Goal: Information Seeking & Learning: Learn about a topic

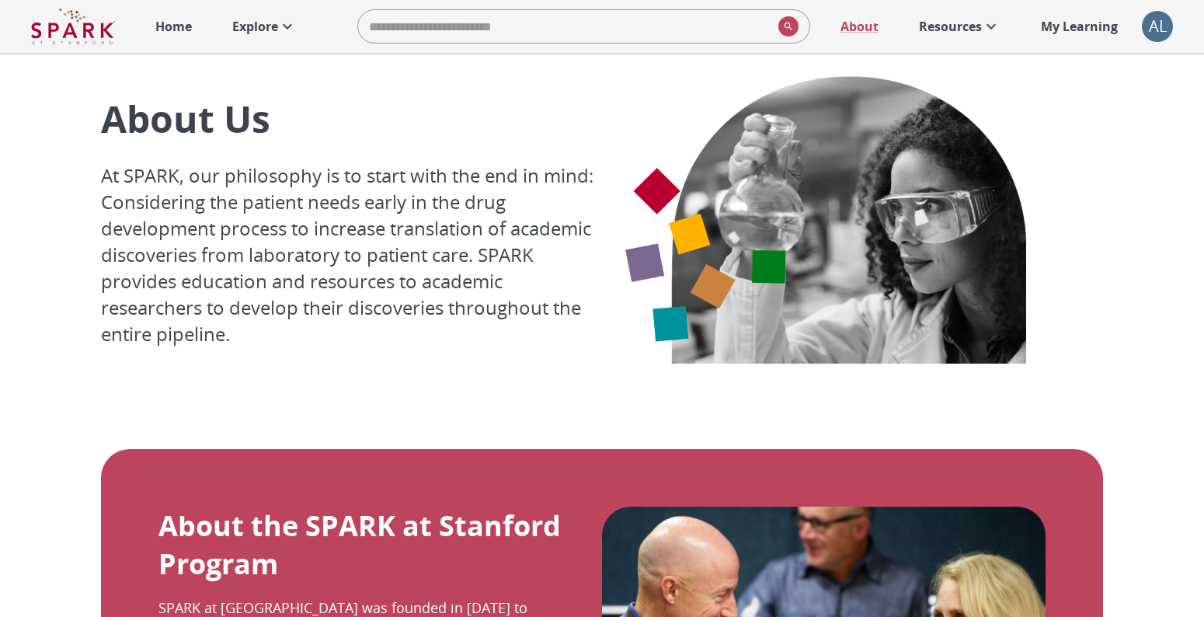
click at [93, 33] on img at bounding box center [73, 26] width 84 height 37
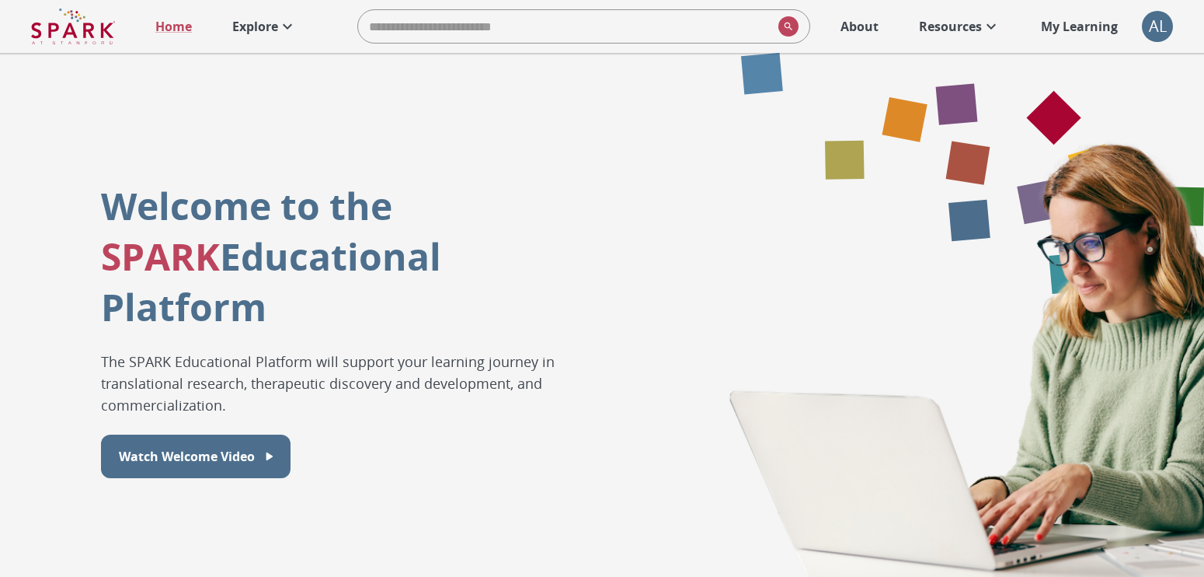
click at [270, 26] on p "Explore" at bounding box center [255, 26] width 46 height 19
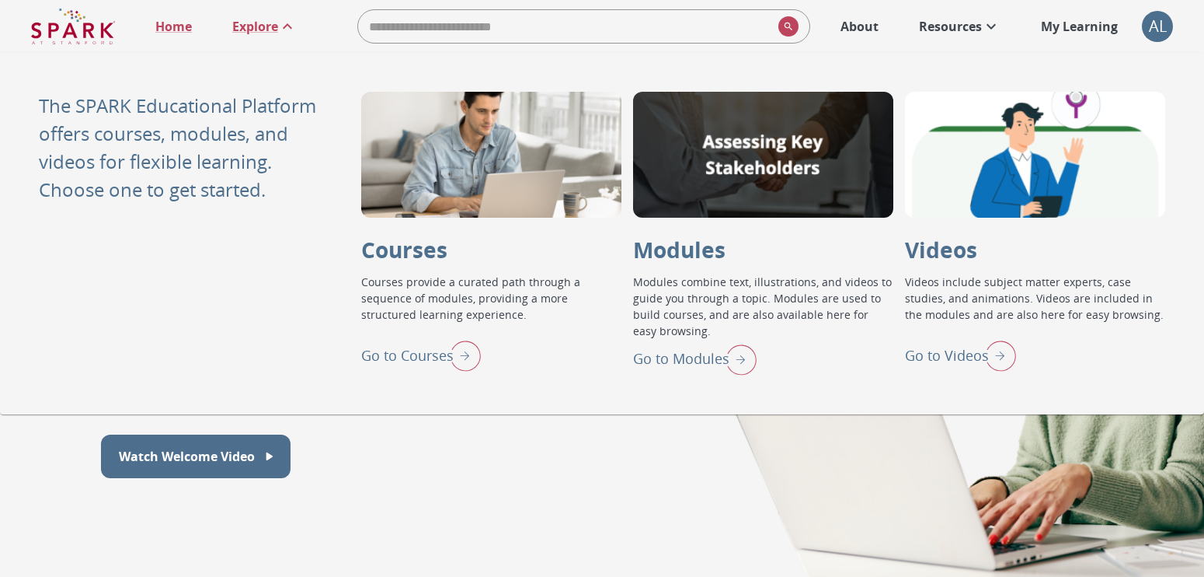
click at [96, 17] on img at bounding box center [73, 26] width 84 height 37
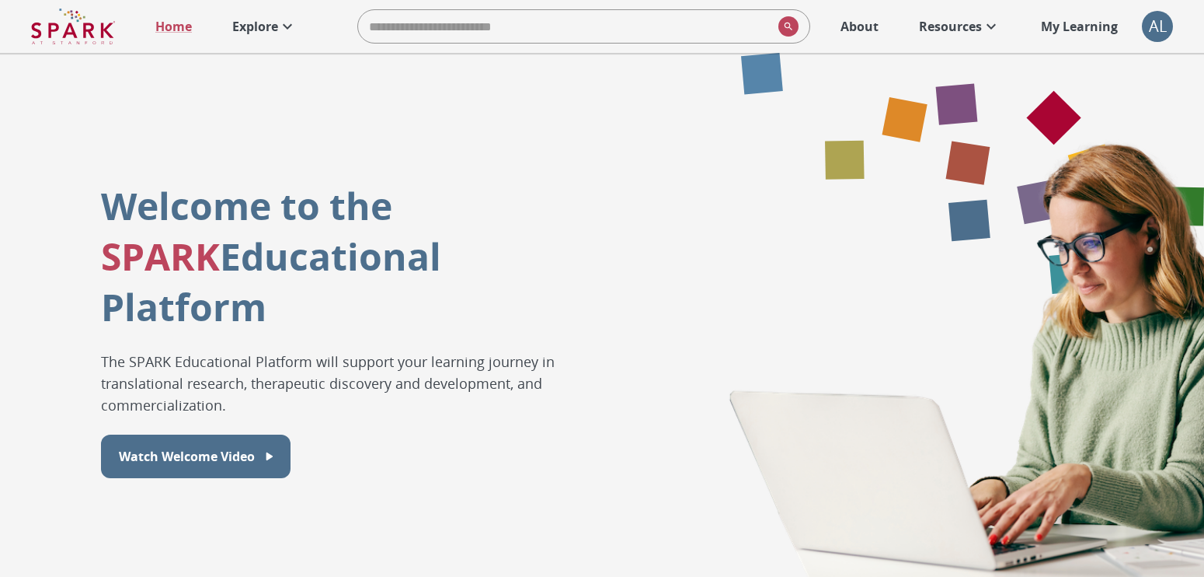
click at [1153, 23] on div "AL" at bounding box center [1157, 26] width 31 height 31
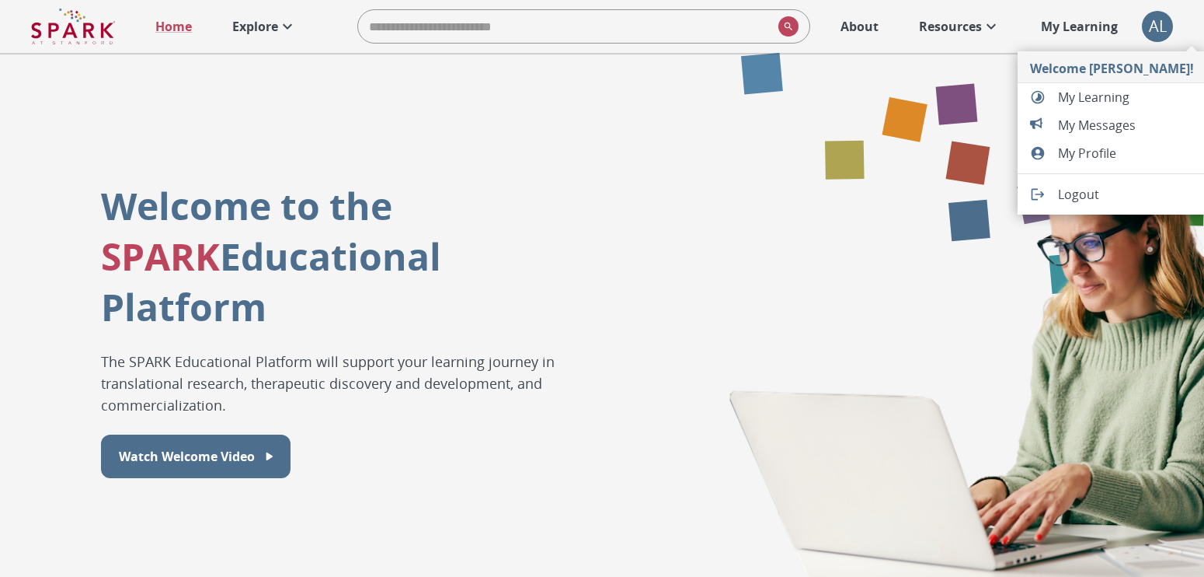
click at [249, 24] on div at bounding box center [602, 288] width 1204 height 577
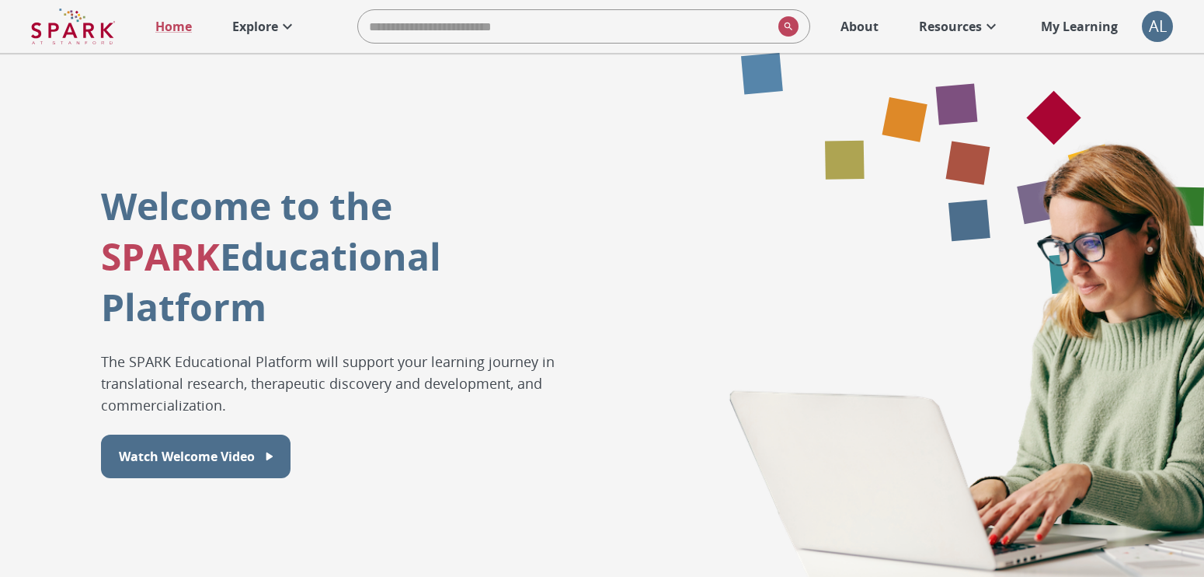
click at [233, 16] on link "Explore" at bounding box center [265, 26] width 80 height 34
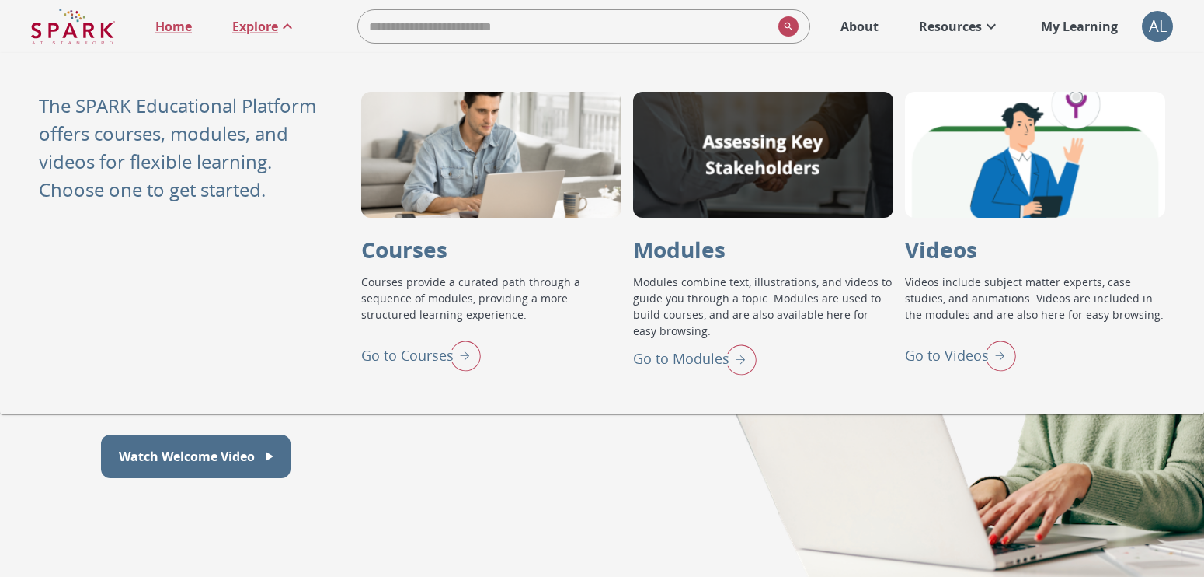
click at [1160, 37] on div "AL" at bounding box center [1157, 26] width 31 height 31
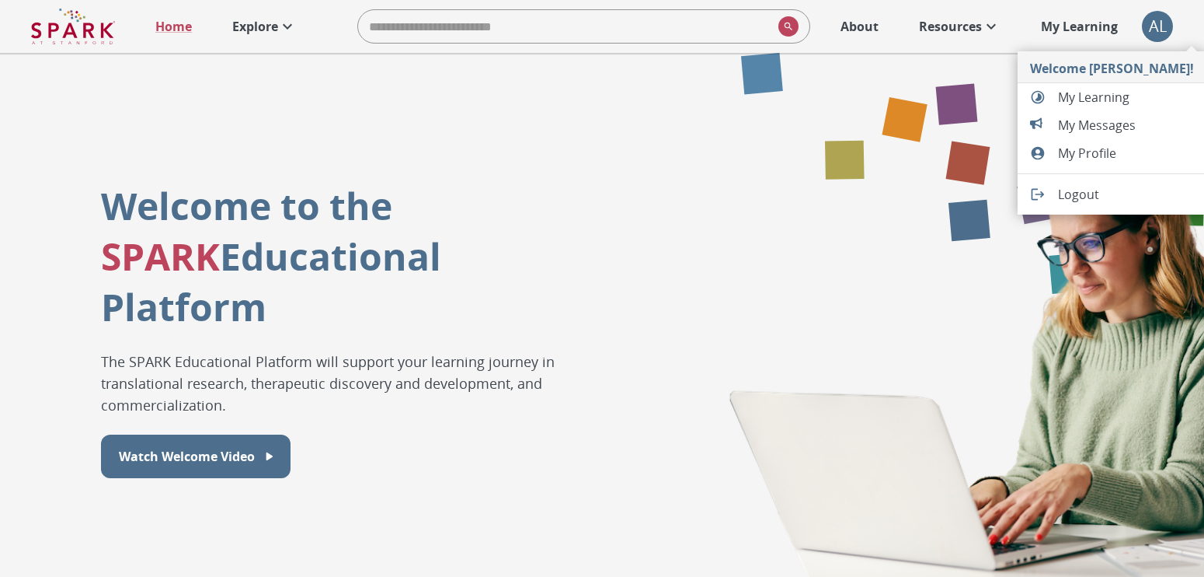
click at [1103, 183] on li "Logout" at bounding box center [1112, 194] width 189 height 28
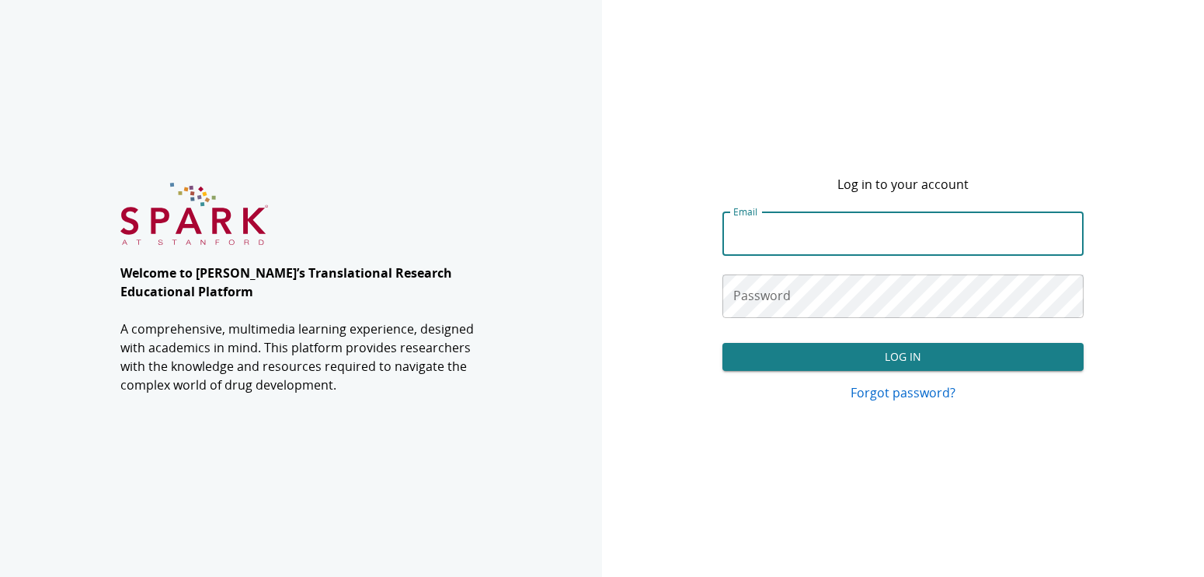
click at [759, 234] on input "Email" at bounding box center [903, 234] width 361 height 44
type input "**********"
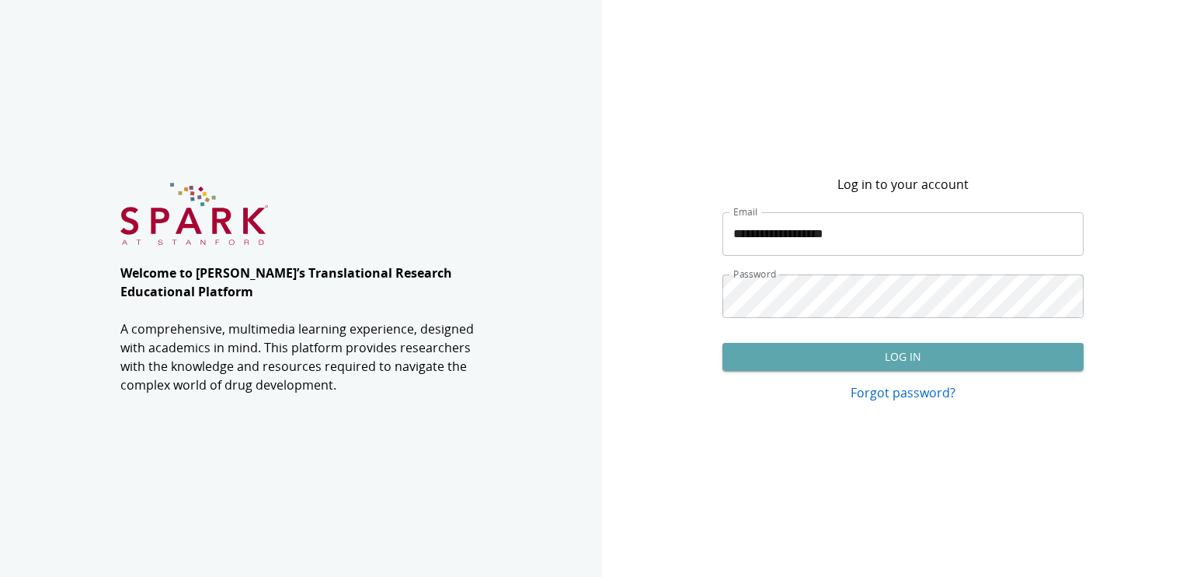
click at [768, 358] on button "Log In" at bounding box center [903, 357] width 361 height 29
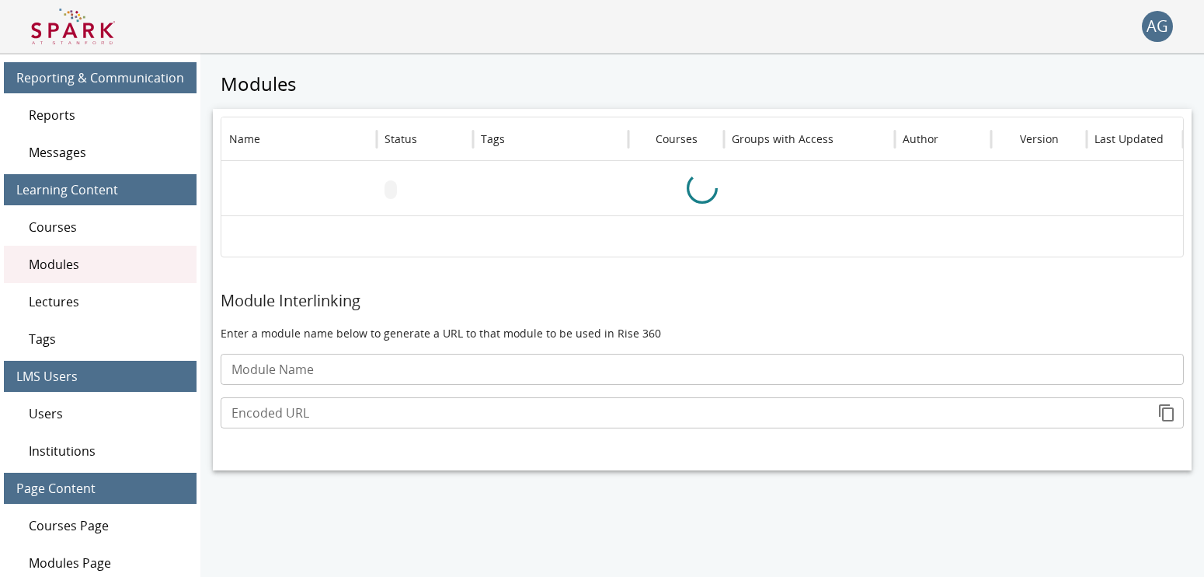
click at [63, 34] on img at bounding box center [73, 26] width 84 height 37
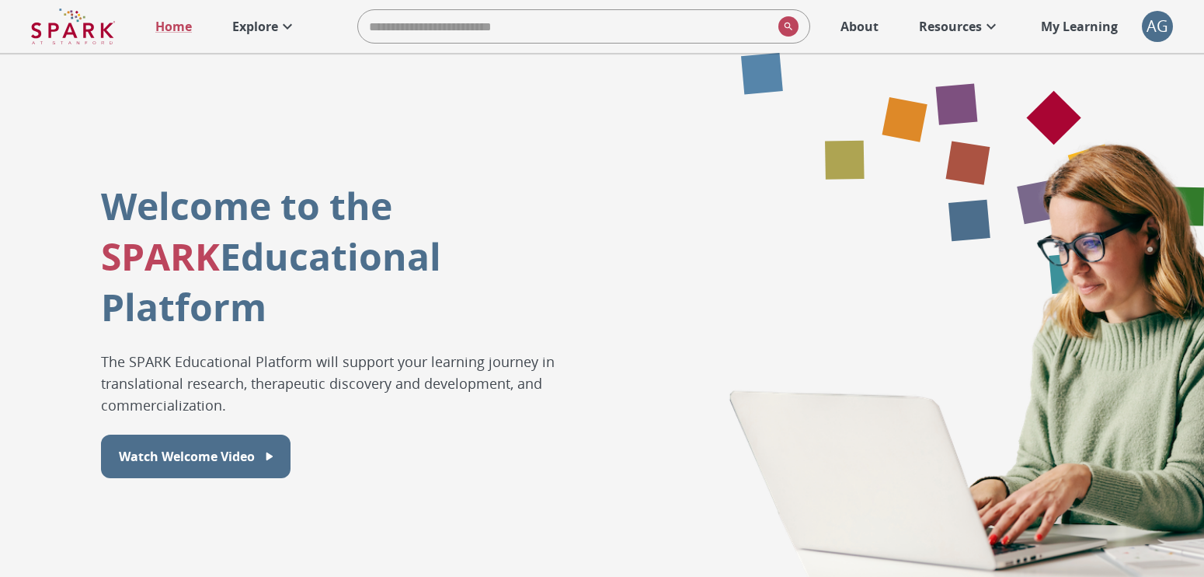
click at [270, 34] on p "Explore" at bounding box center [255, 26] width 46 height 19
click at [261, 30] on p "Explore" at bounding box center [255, 26] width 46 height 19
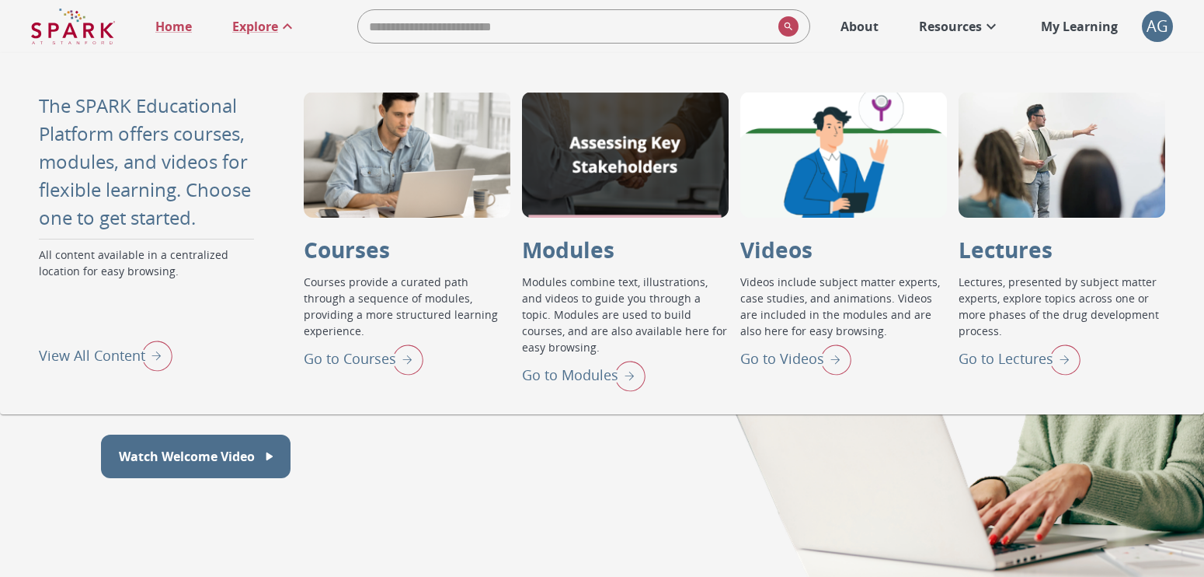
click at [1038, 355] on p "Go to Lectures" at bounding box center [1006, 358] width 95 height 21
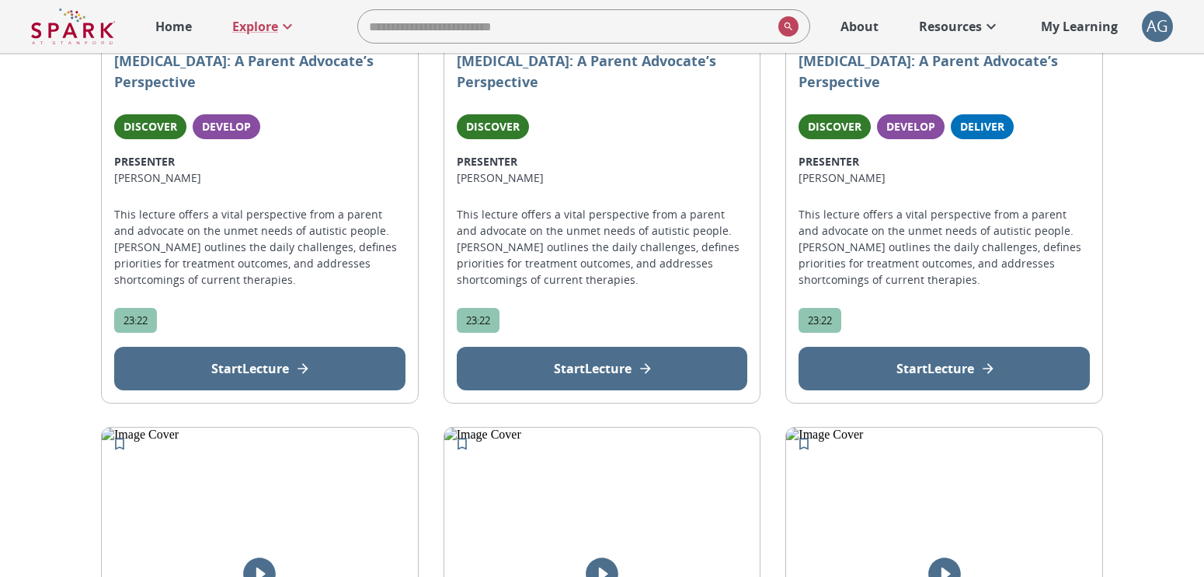
scroll to position [565, 0]
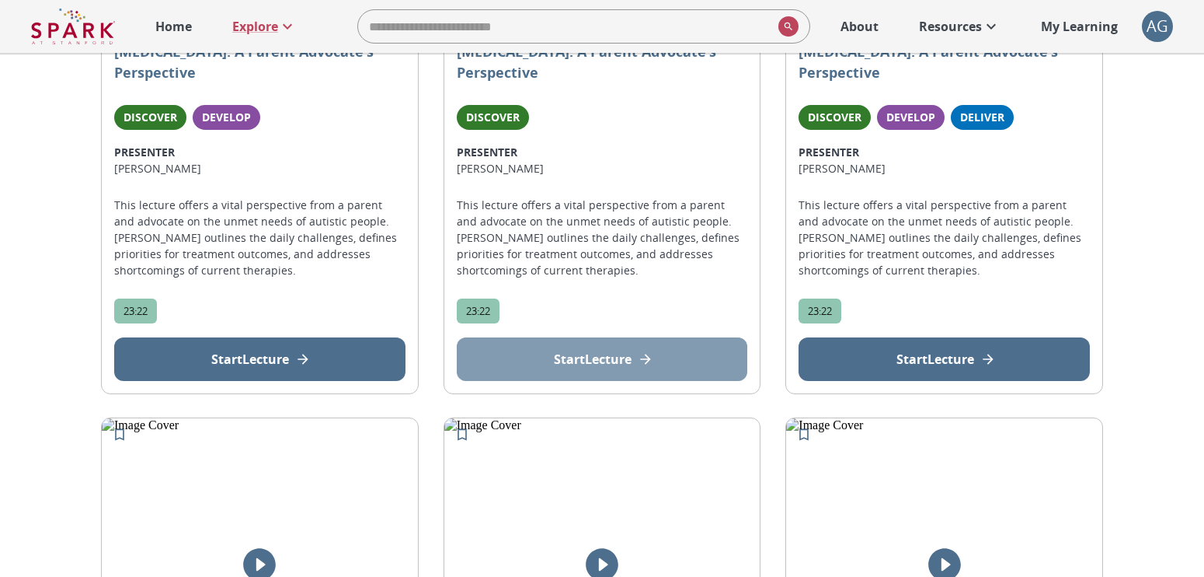
click at [579, 350] on p "Start Lecture" at bounding box center [593, 359] width 78 height 19
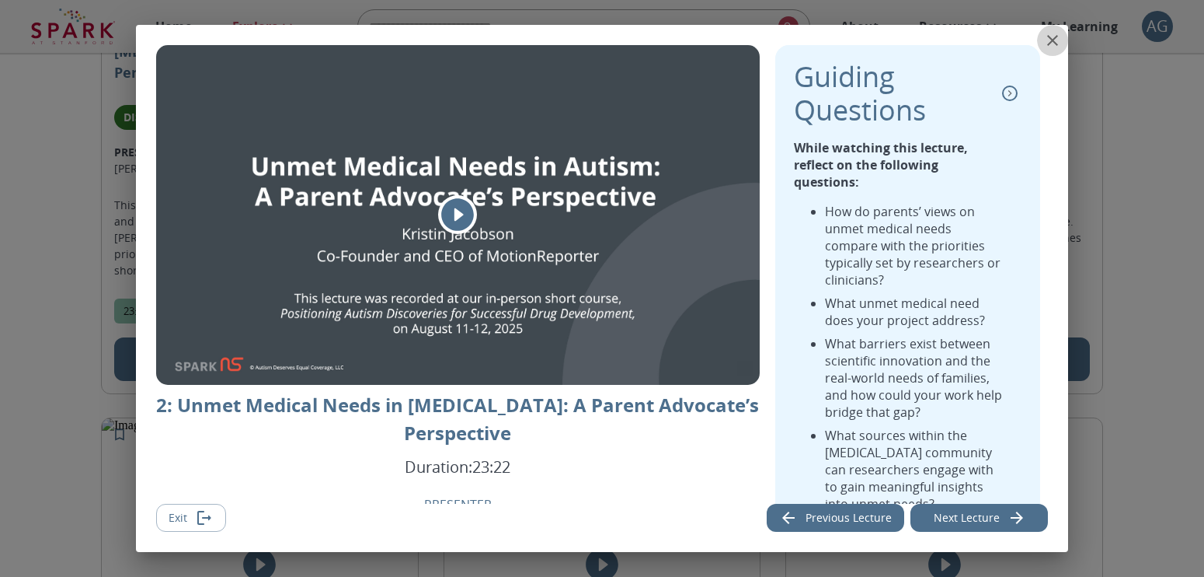
click at [1054, 35] on icon "close" at bounding box center [1053, 40] width 19 height 19
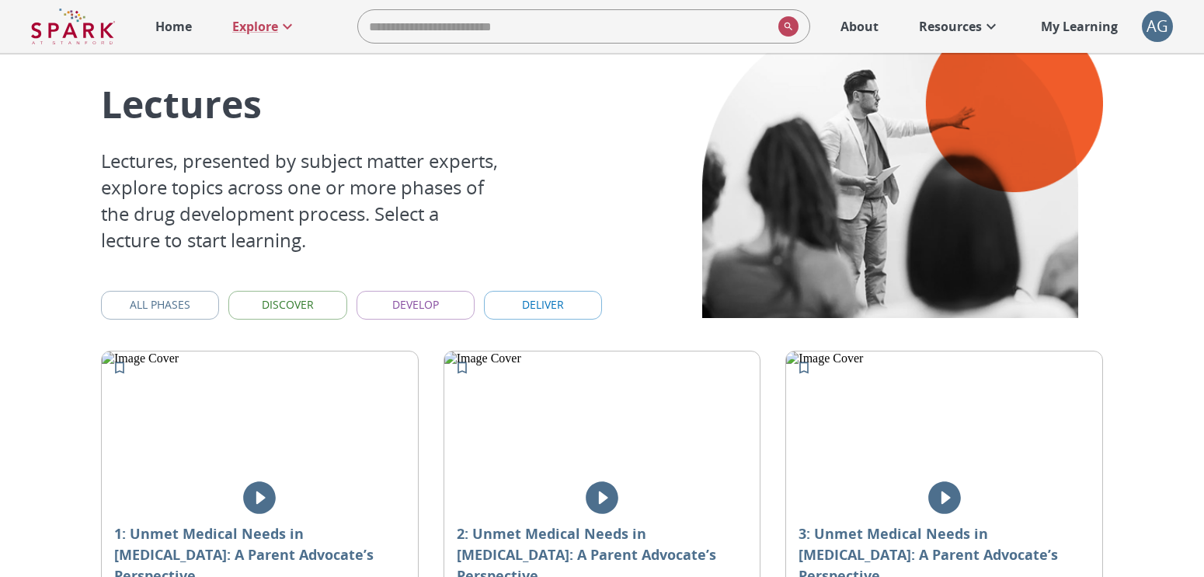
scroll to position [0, 0]
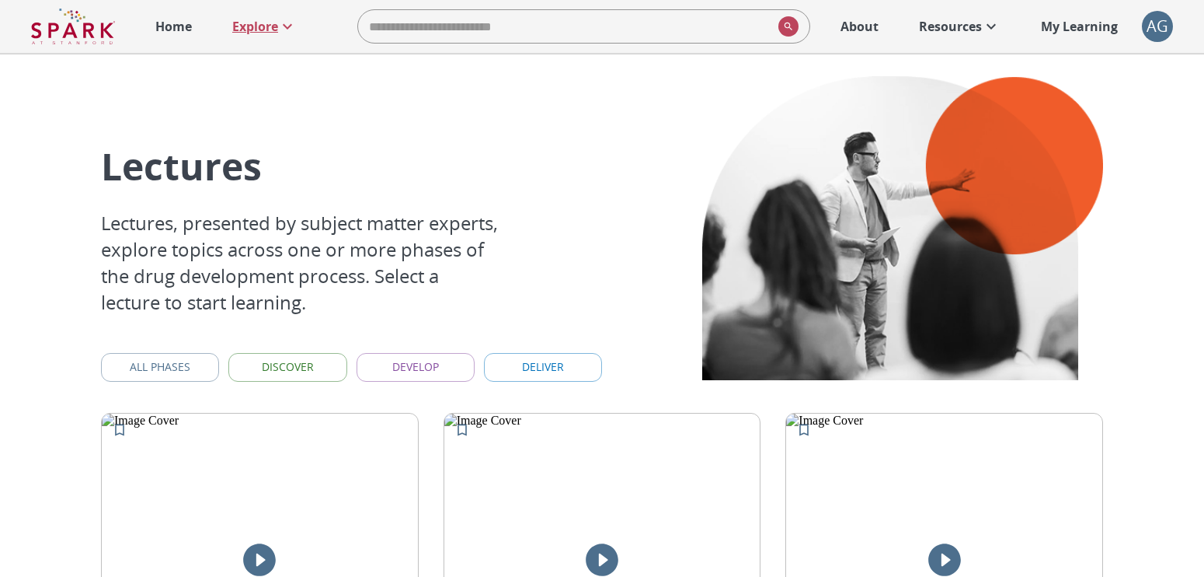
click at [258, 26] on p "Explore" at bounding box center [255, 26] width 46 height 19
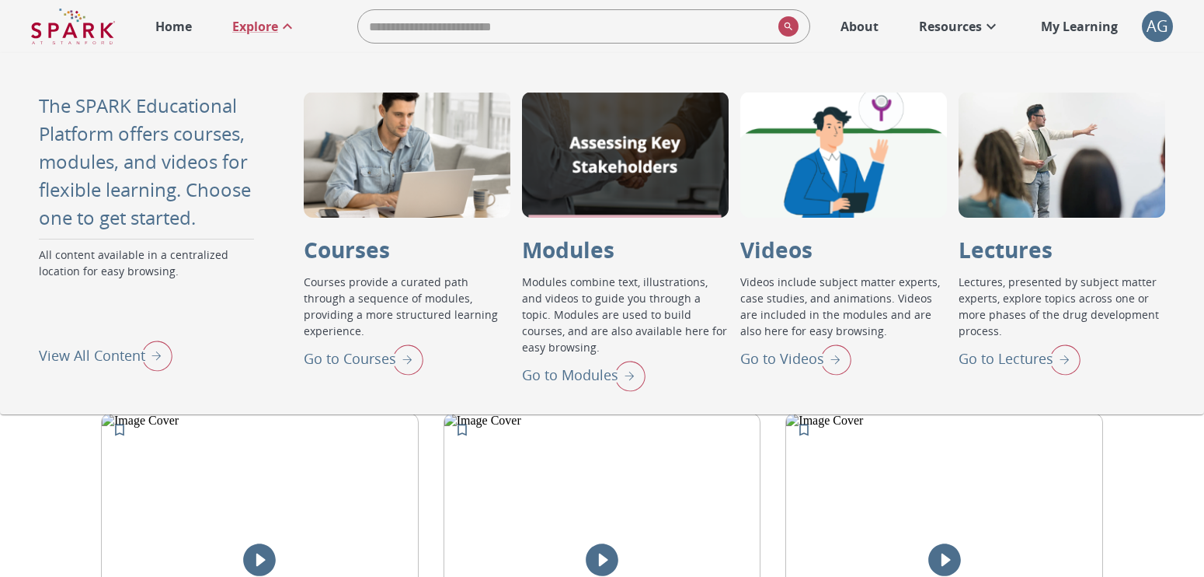
click at [71, 351] on p "View All Content" at bounding box center [92, 355] width 106 height 21
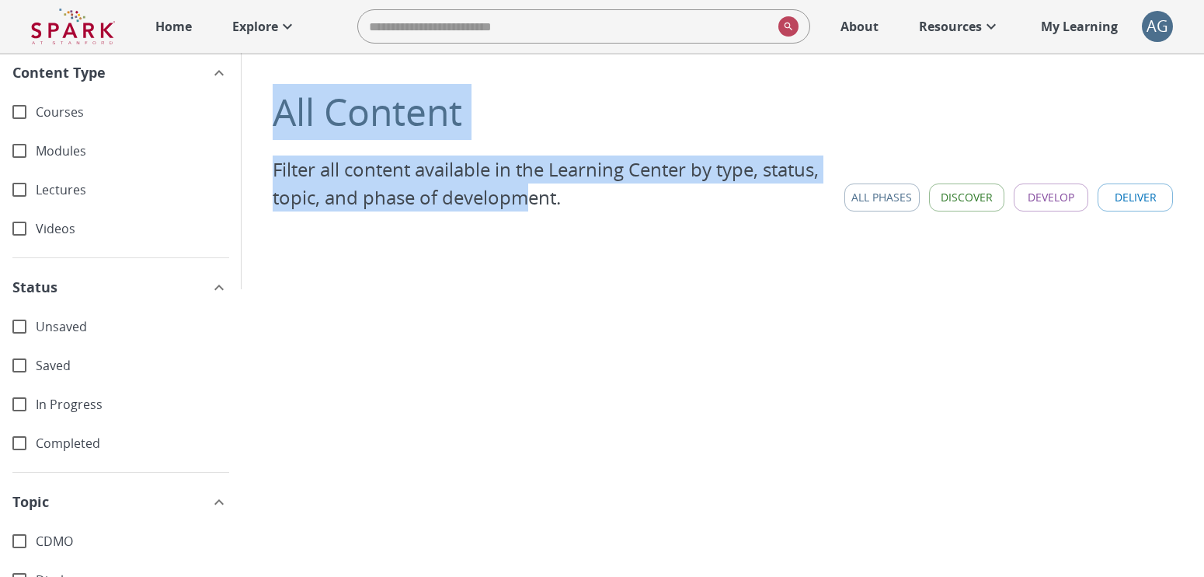
drag, startPoint x: 268, startPoint y: 113, endPoint x: 528, endPoint y: 194, distance: 272.0
click at [528, 194] on div "All Content Filter all content available in the Learning Center by type, status…" at bounding box center [722, 171] width 963 height 236
click at [263, 23] on p "Explore" at bounding box center [255, 26] width 46 height 19
